Goal: Information Seeking & Learning: Learn about a topic

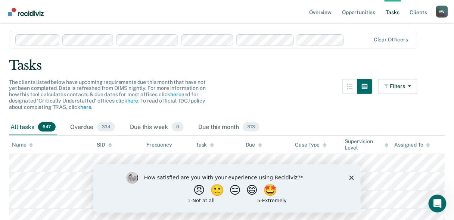
scroll to position [30, 0]
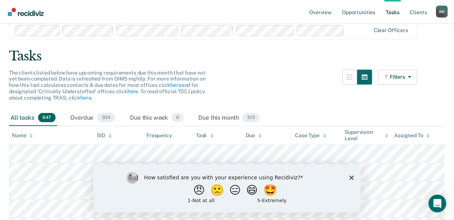
click at [351, 176] on icon "Close survey" at bounding box center [351, 178] width 4 height 4
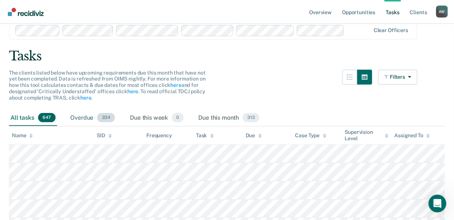
click at [94, 118] on div "Overdue 334" at bounding box center [93, 118] width 48 height 16
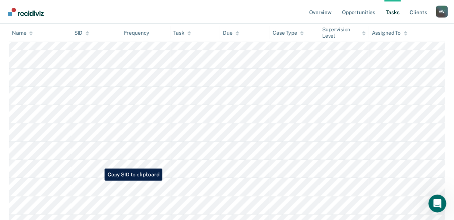
scroll to position [4362, 0]
click at [391, 12] on link "Tasks" at bounding box center [393, 12] width 16 height 24
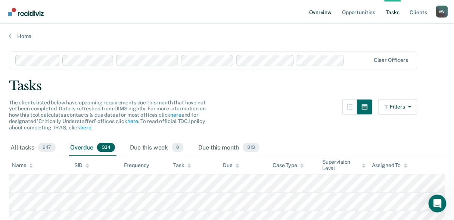
click at [315, 13] on link "Overview" at bounding box center [320, 12] width 25 height 24
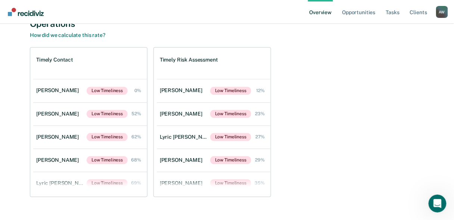
scroll to position [249, 0]
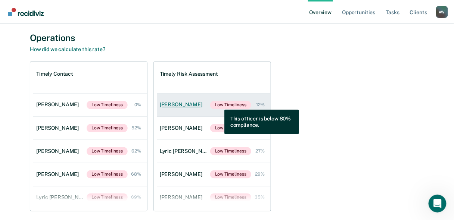
click at [219, 104] on span "Low Timeliness" at bounding box center [230, 105] width 41 height 8
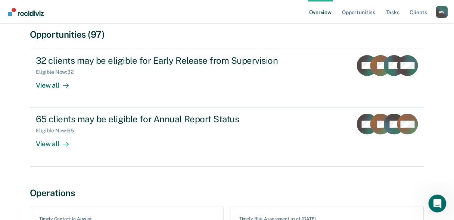
scroll to position [60, 0]
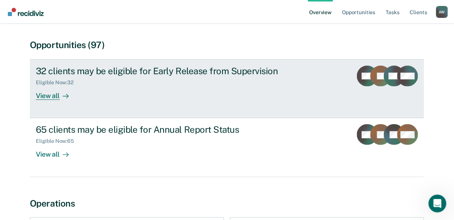
click at [51, 97] on div "View all" at bounding box center [57, 93] width 42 height 15
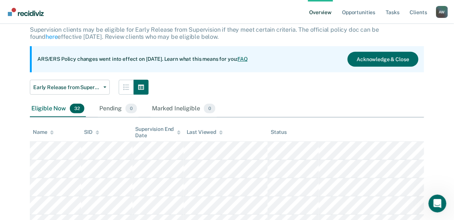
scroll to position [90, 0]
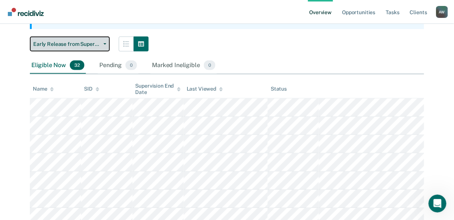
click at [100, 43] on span "button" at bounding box center [103, 43] width 6 height 1
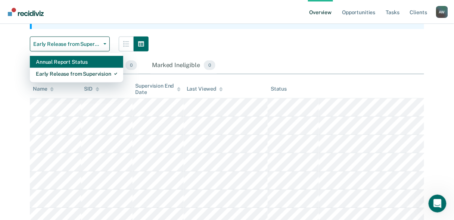
click at [87, 60] on div "Annual Report Status" at bounding box center [76, 62] width 81 height 12
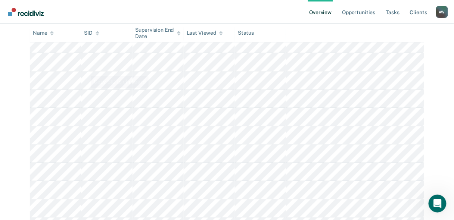
scroll to position [195, 0]
click at [414, 10] on link "Client s" at bounding box center [419, 12] width 20 height 24
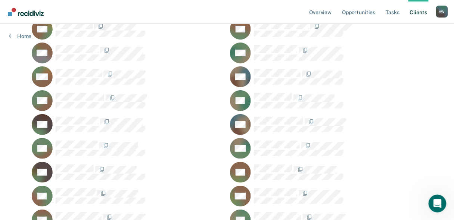
scroll to position [5112, 0]
